Goal: Task Accomplishment & Management: Use online tool/utility

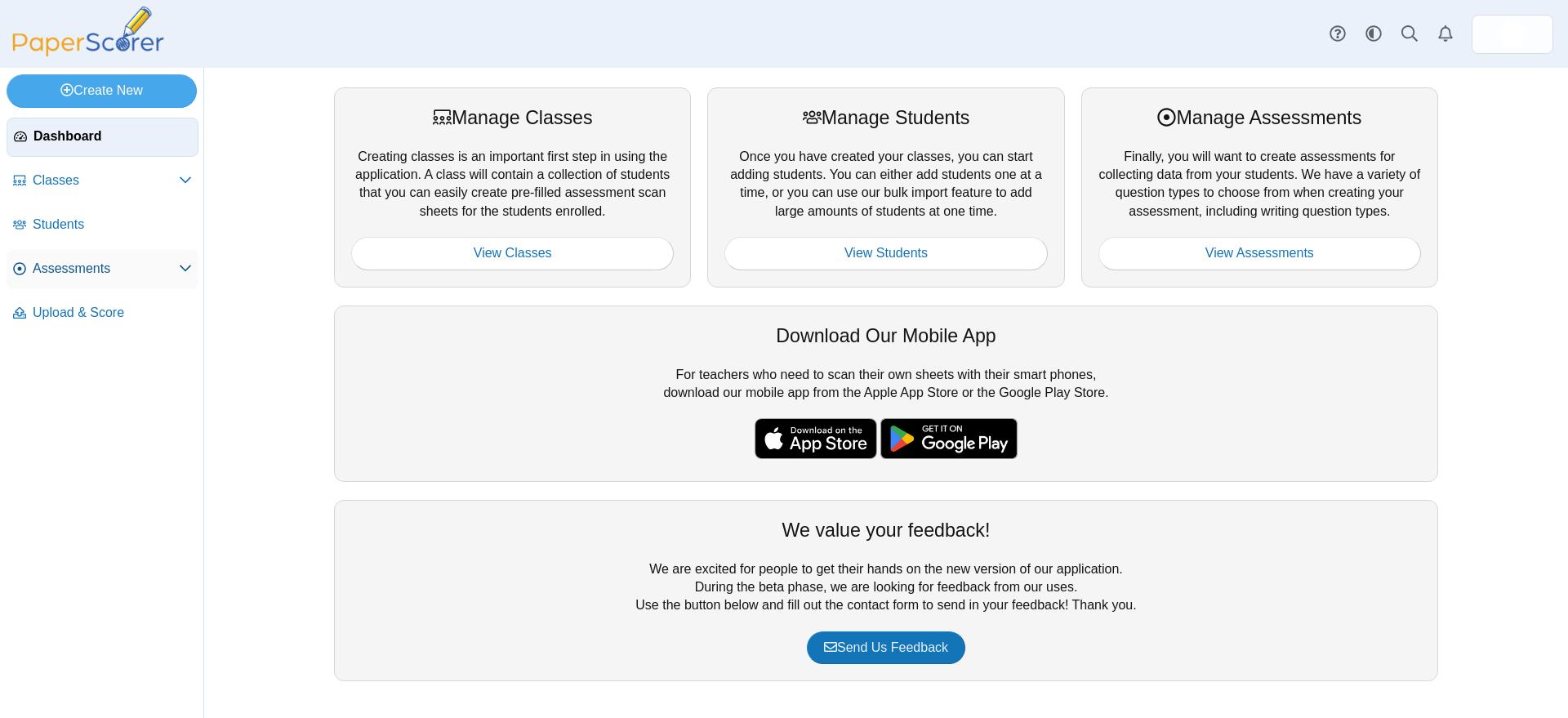
click at [72, 267] on span "Assessments" at bounding box center [106, 269] width 147 height 18
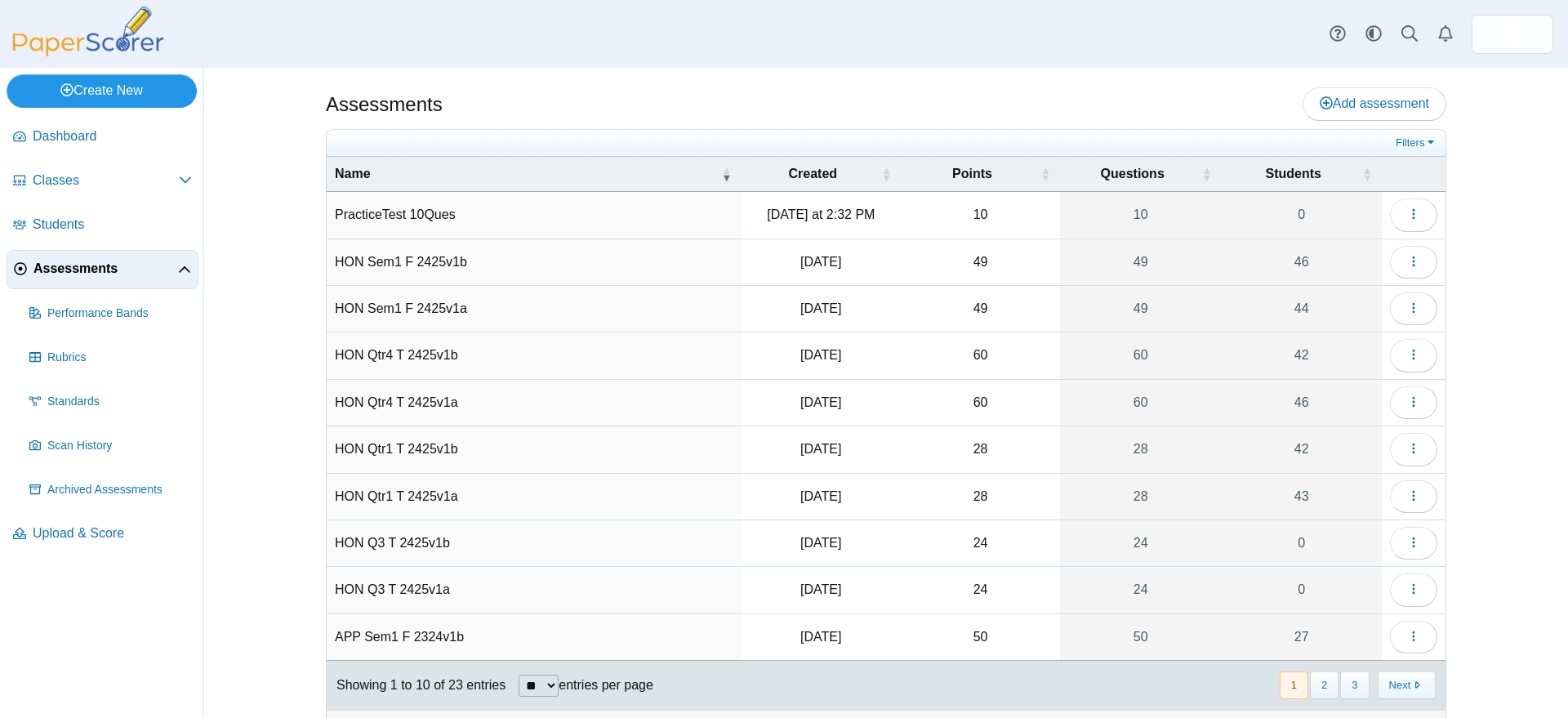
click at [134, 88] on link "Create New" at bounding box center [101, 90] width 190 height 33
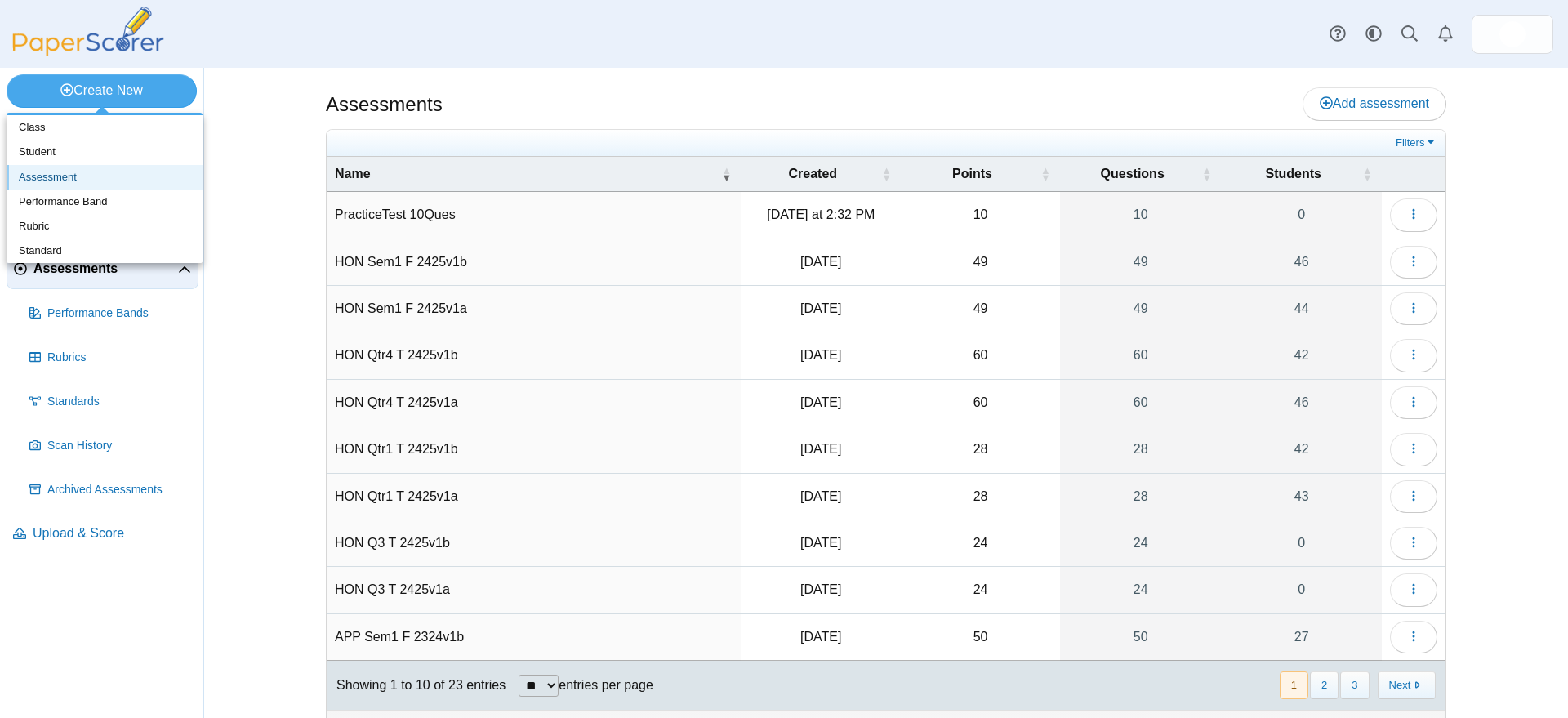
click at [50, 173] on link "Assessment" at bounding box center [104, 177] width 196 height 24
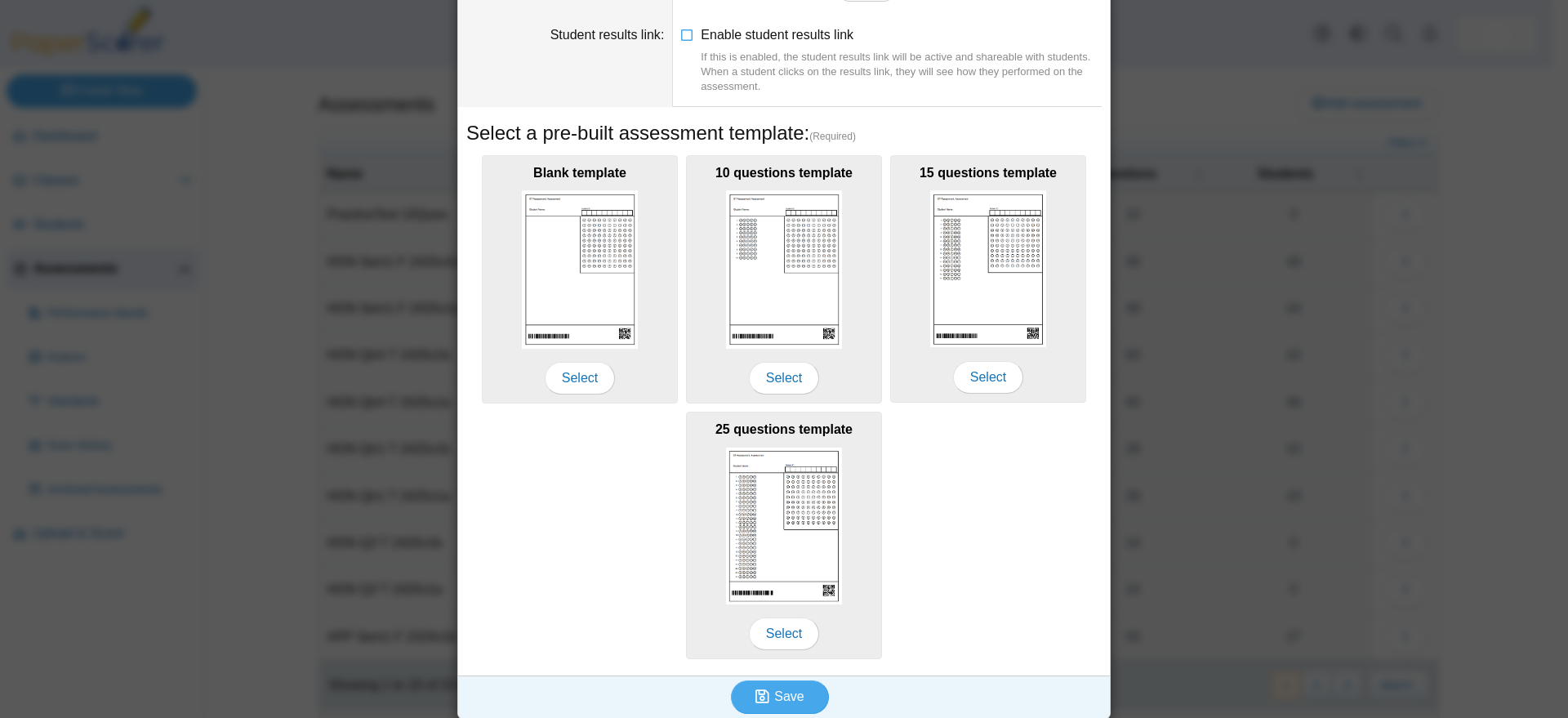
scroll to position [170, 0]
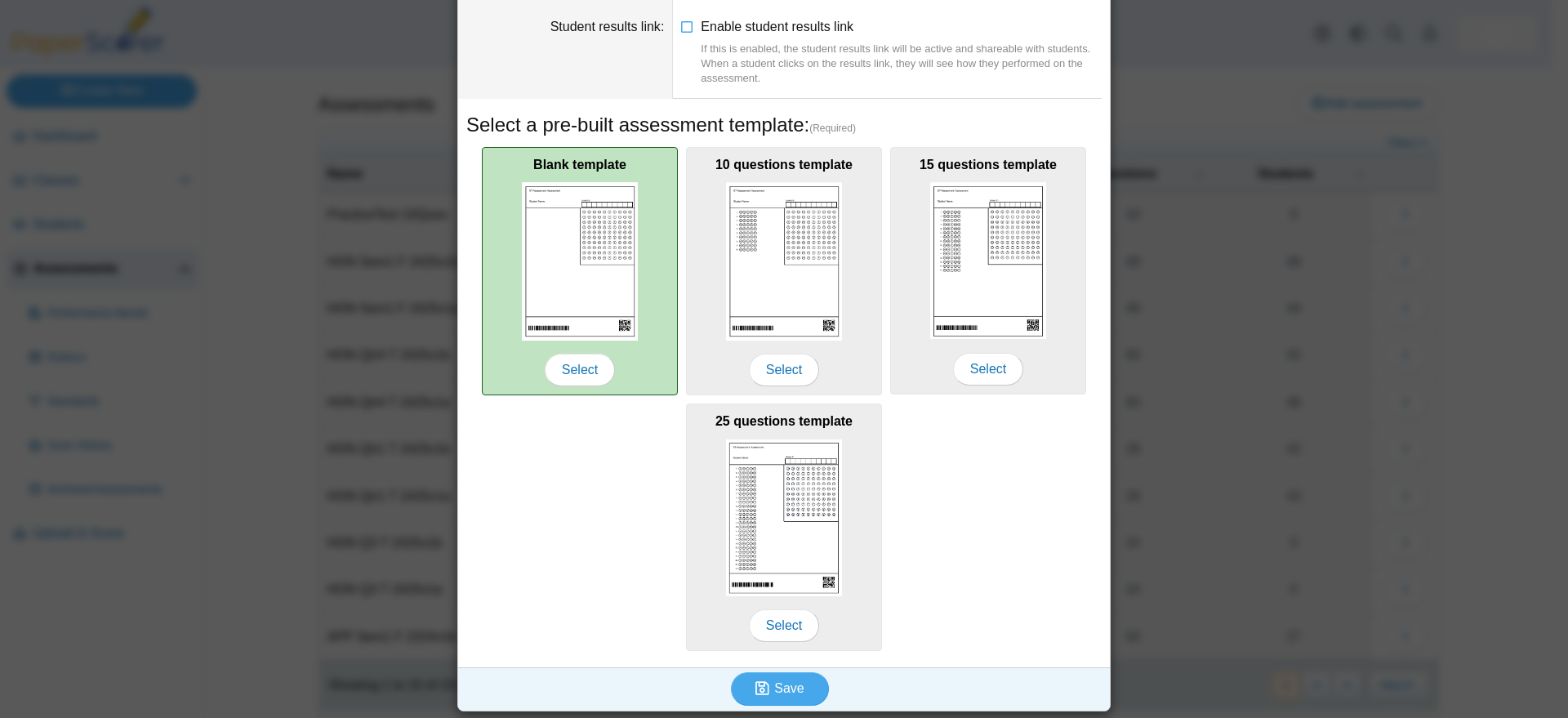
click at [591, 297] on img at bounding box center [580, 261] width 116 height 157
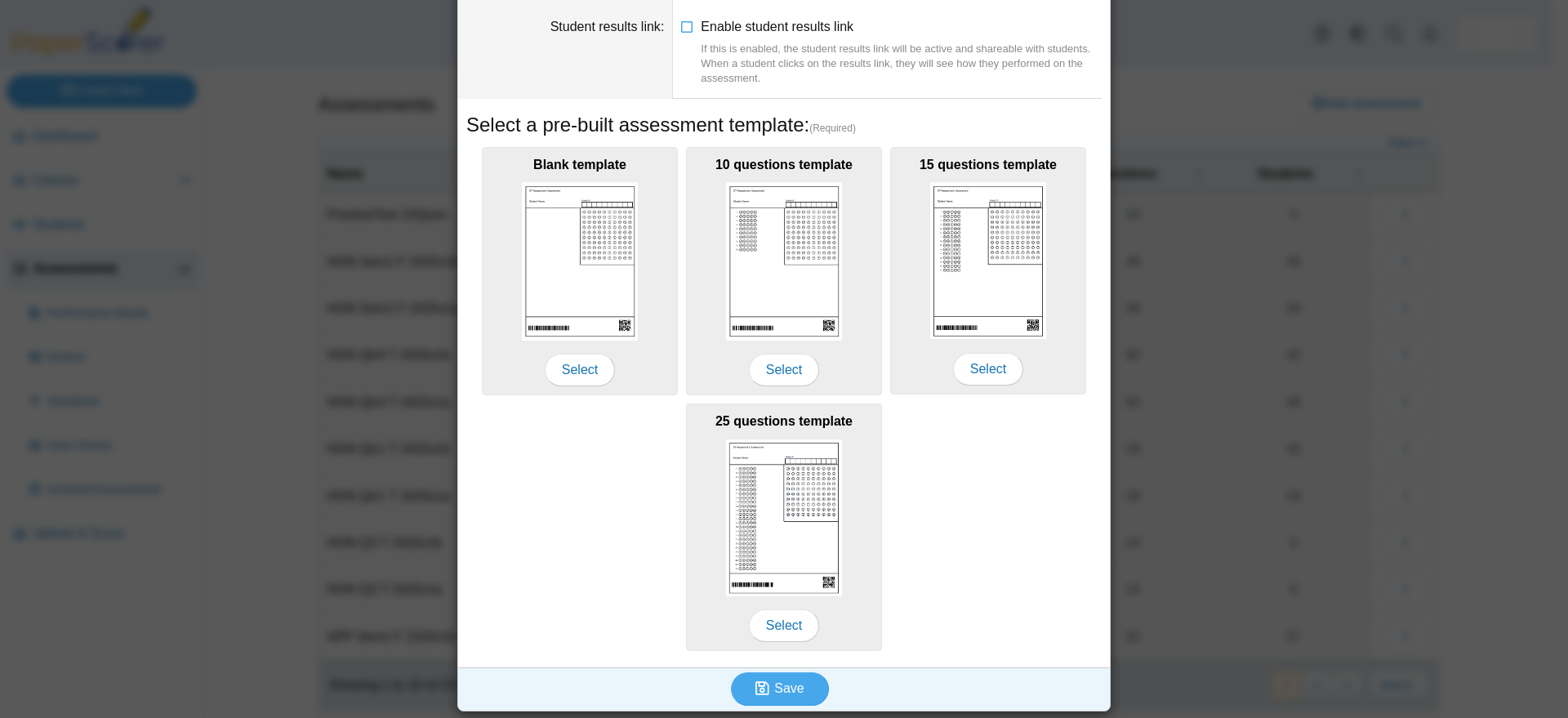
scroll to position [0, 0]
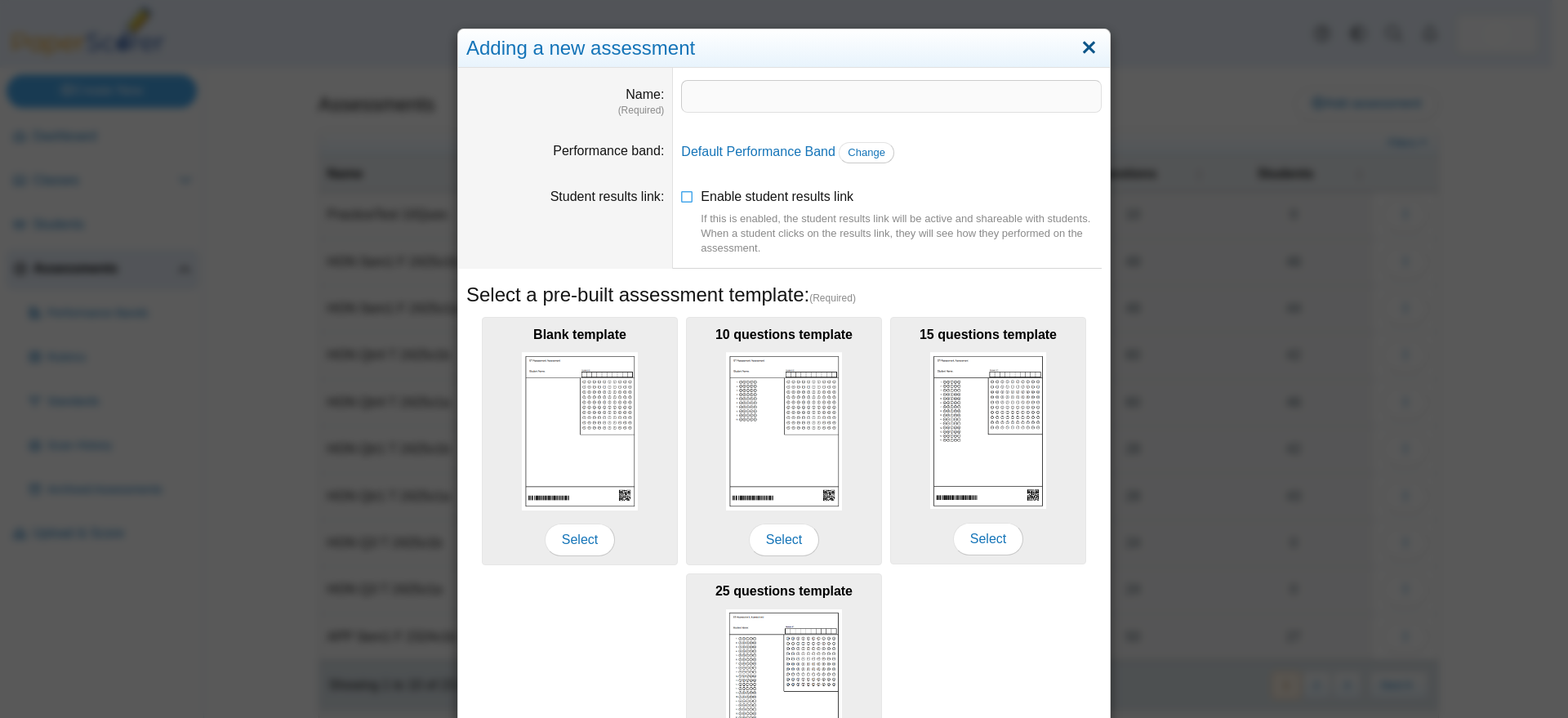
click at [1082, 45] on link "Close" at bounding box center [1089, 47] width 25 height 28
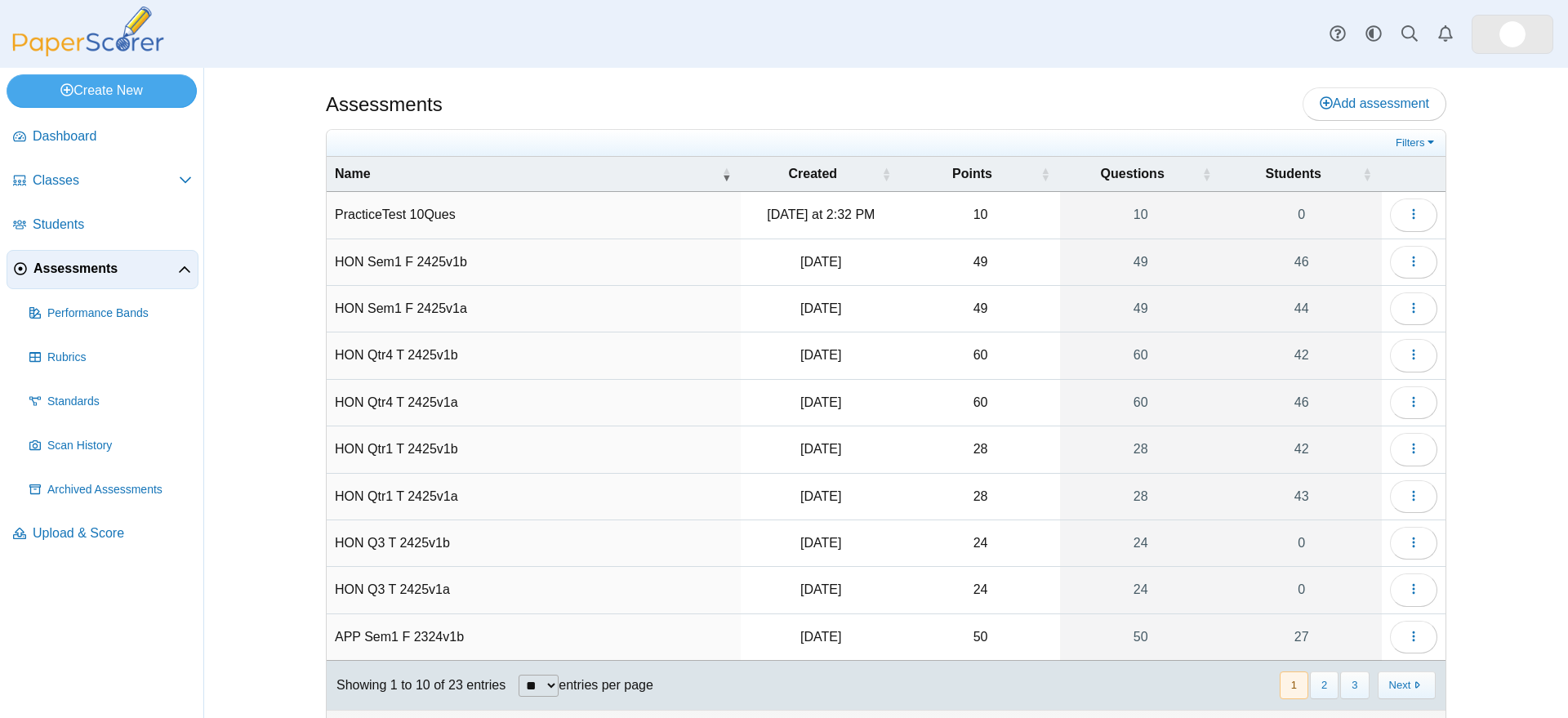
click at [1512, 35] on img at bounding box center [1513, 34] width 26 height 26
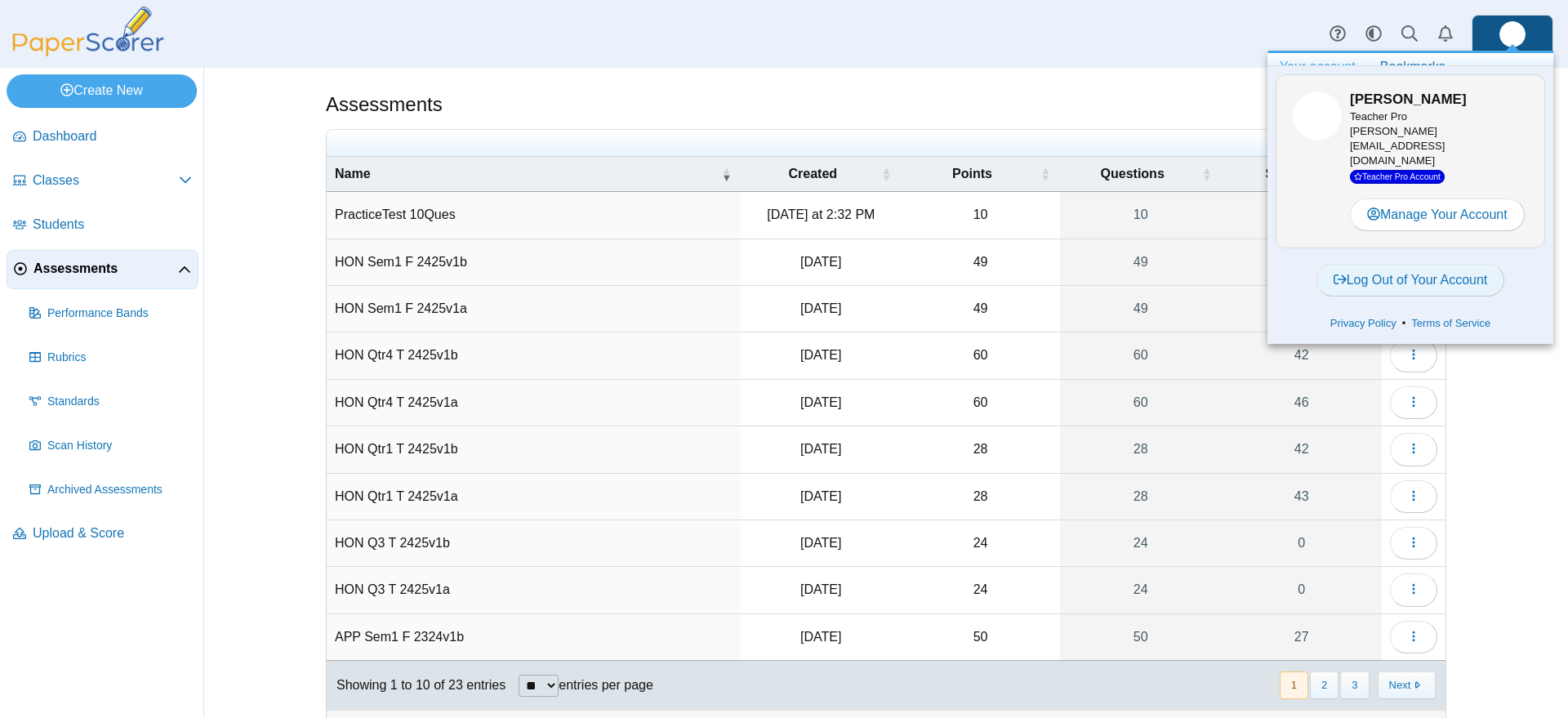
click at [1418, 265] on link "Log Out of Your Account" at bounding box center [1411, 280] width 189 height 33
